Goal: Information Seeking & Learning: Learn about a topic

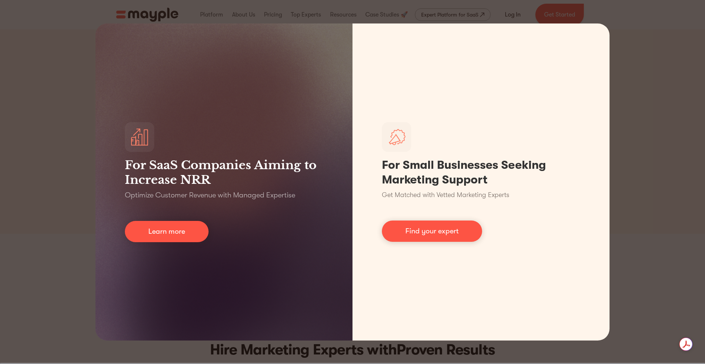
click at [612, 116] on div "For SaaS Companies Aiming to Increase NRR Optimize Customer Revenue with Manage…" at bounding box center [352, 182] width 705 height 364
click at [636, 82] on div "For SaaS Companies Aiming to Increase NRR Optimize Customer Revenue with Manage…" at bounding box center [352, 182] width 705 height 364
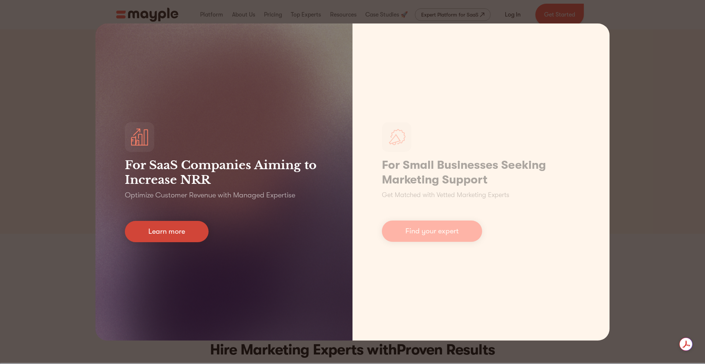
click at [188, 226] on link "Learn more" at bounding box center [167, 231] width 84 height 21
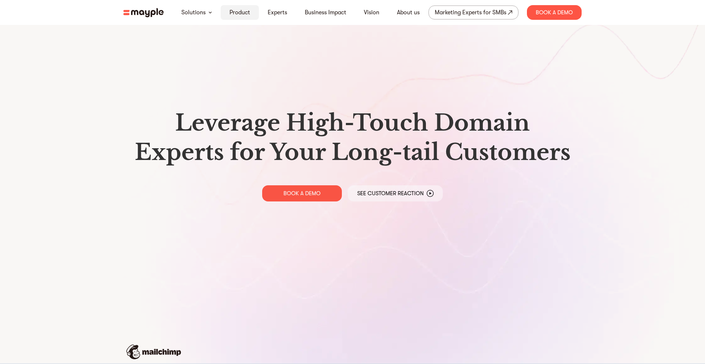
click at [241, 13] on link "Product" at bounding box center [240, 12] width 21 height 9
